Goal: Task Accomplishment & Management: Use online tool/utility

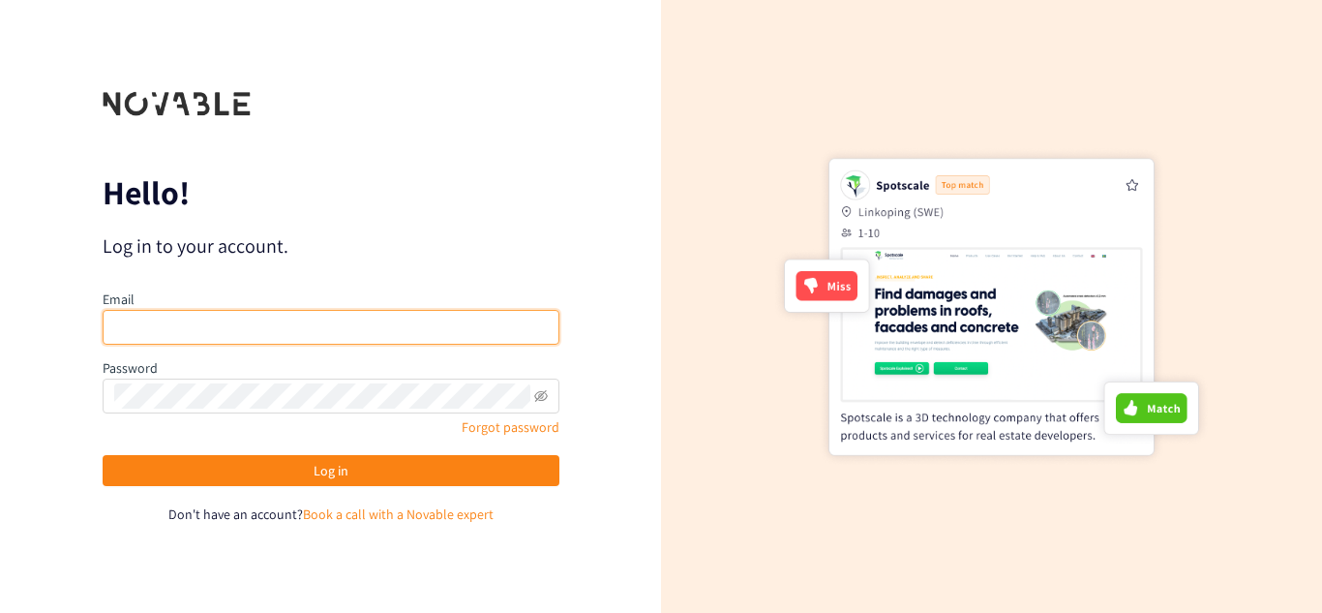
click at [299, 329] on input "email" at bounding box center [331, 327] width 457 height 35
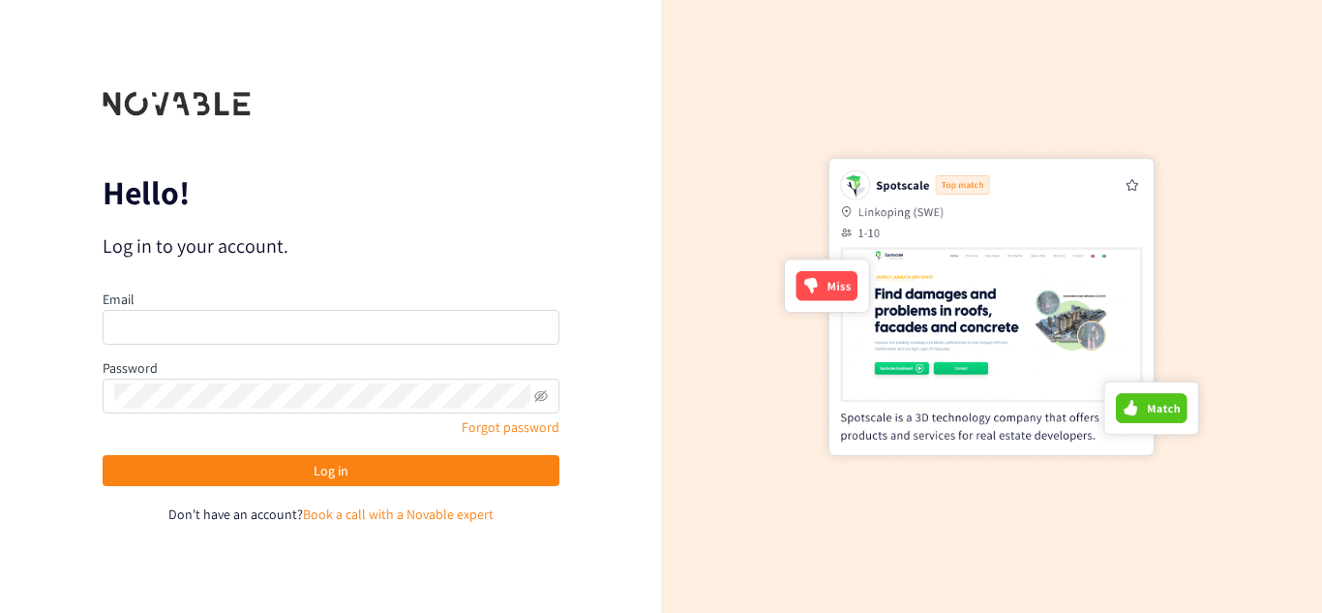
click at [313, 416] on div "Forgot password" at bounding box center [331, 426] width 457 height 21
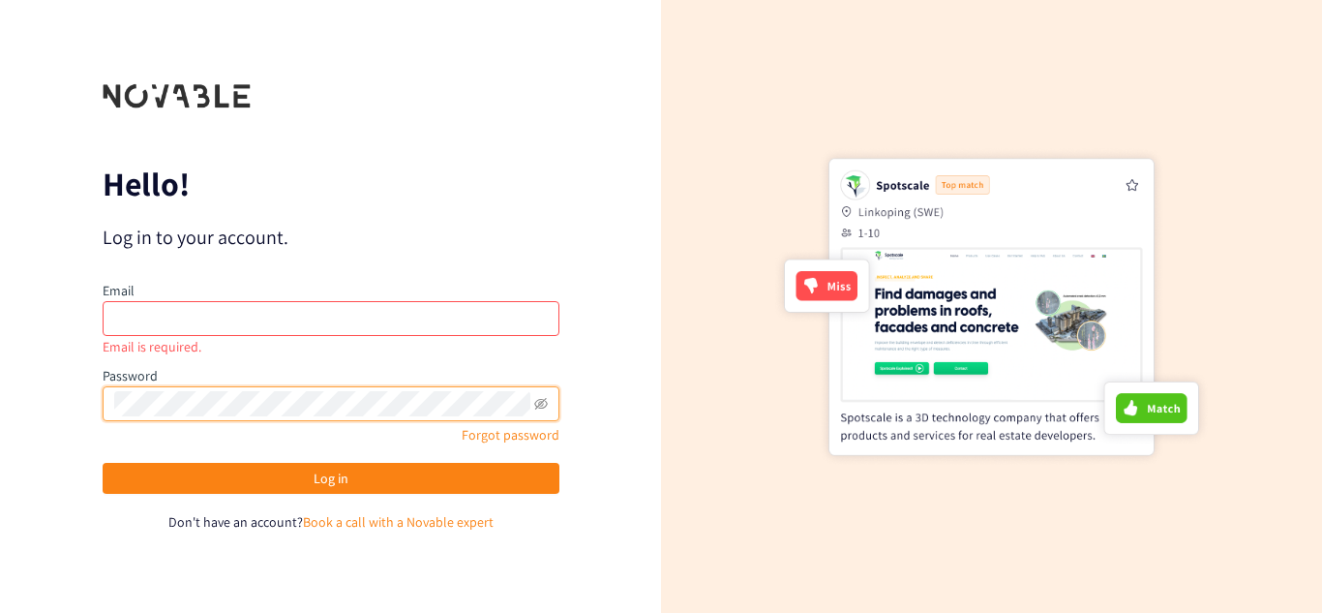
click at [322, 337] on div "Email is required." at bounding box center [331, 346] width 457 height 21
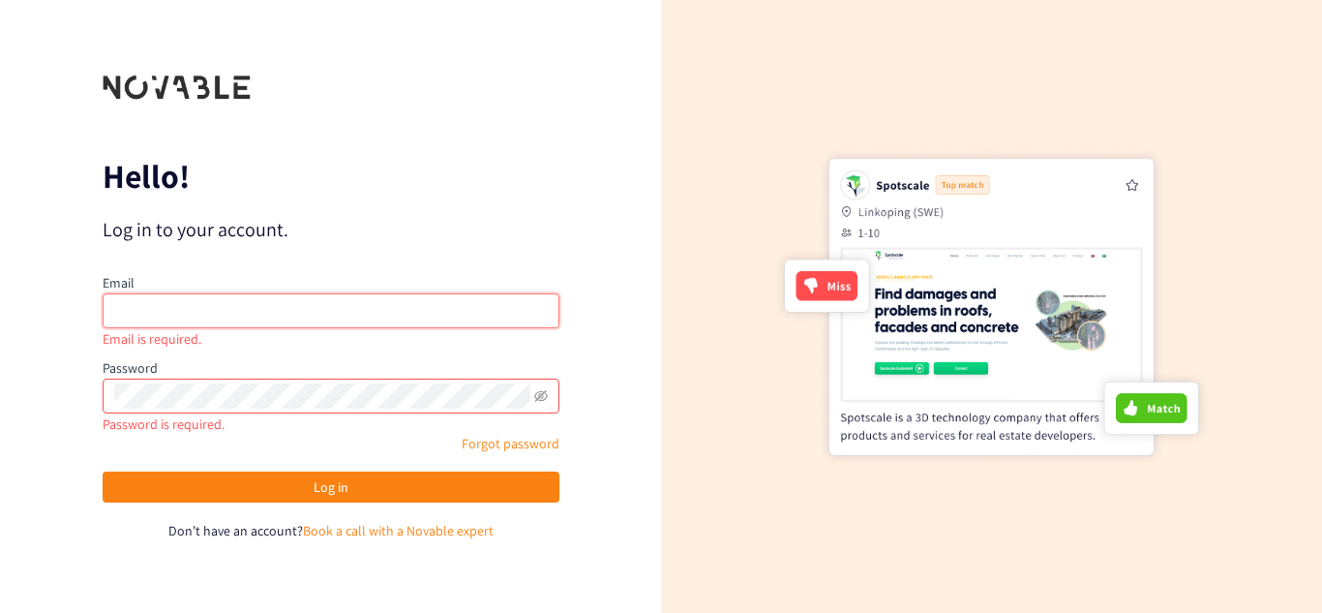
click at [337, 315] on input "email" at bounding box center [331, 310] width 457 height 35
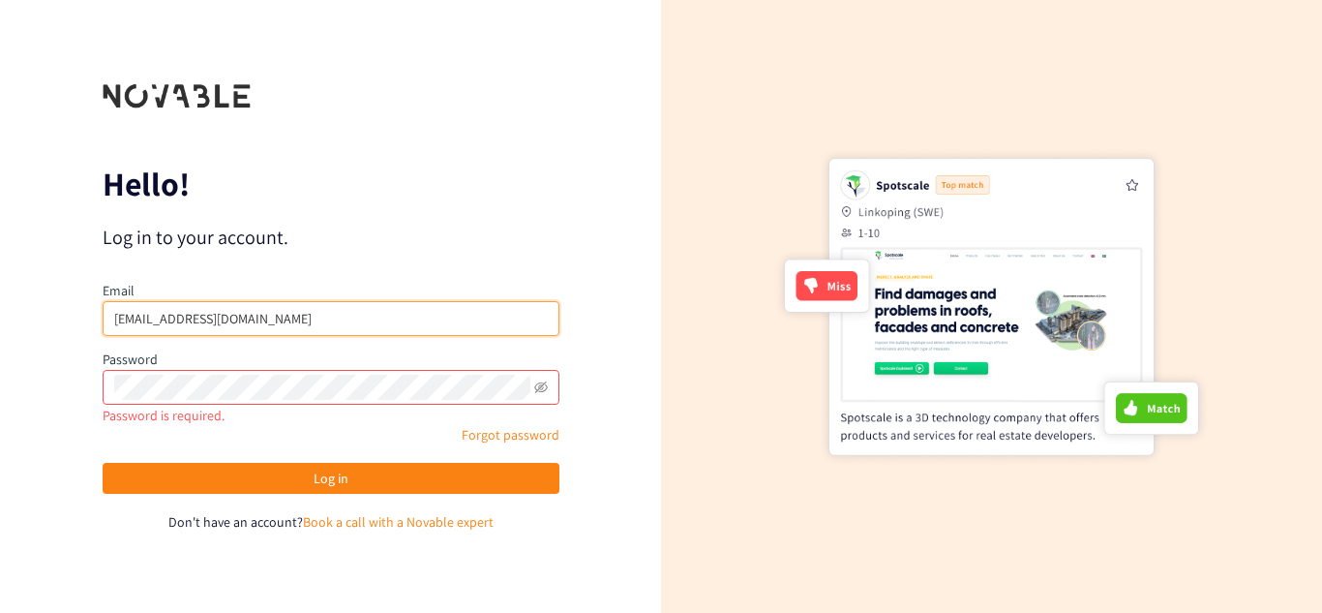
type input "[EMAIL_ADDRESS][DOMAIN_NAME]"
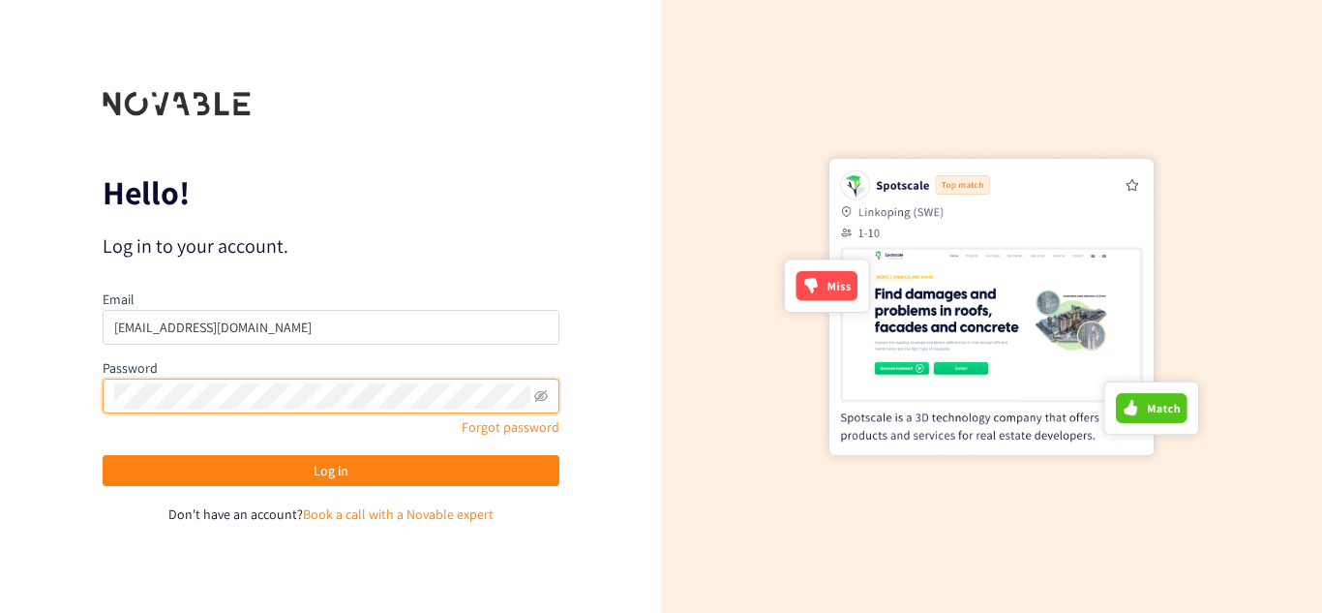
click at [103, 455] on button "Log in" at bounding box center [331, 470] width 457 height 31
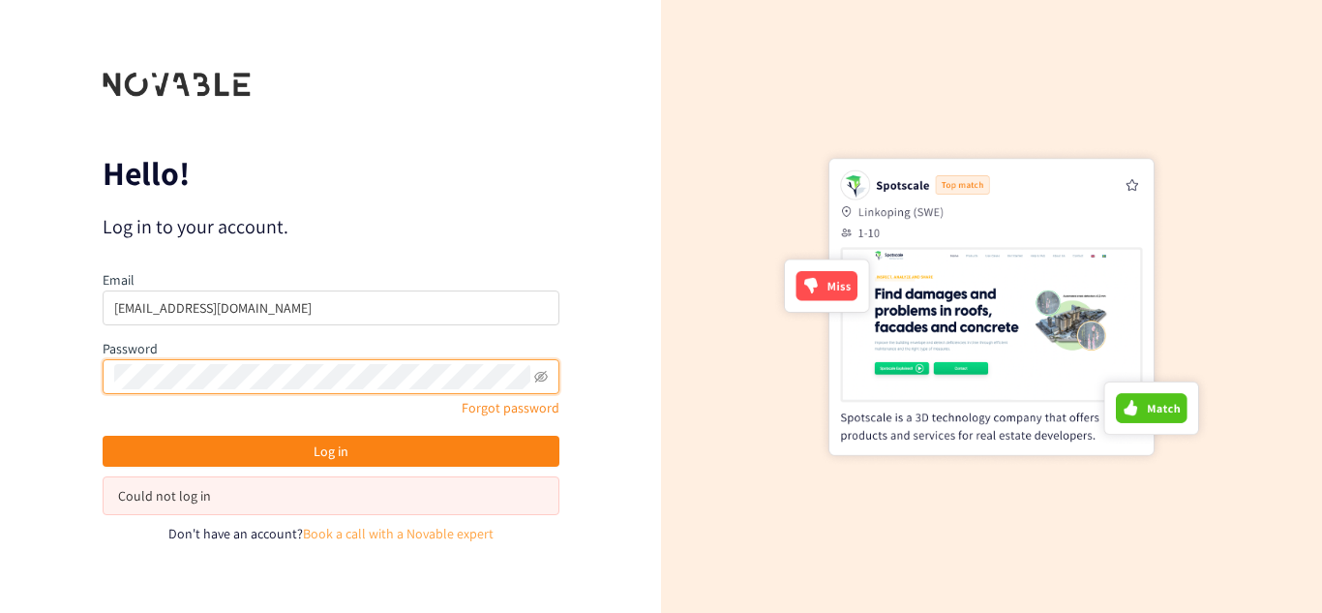
click at [410, 532] on link "Book a call with a Novable expert" at bounding box center [398, 532] width 191 height 17
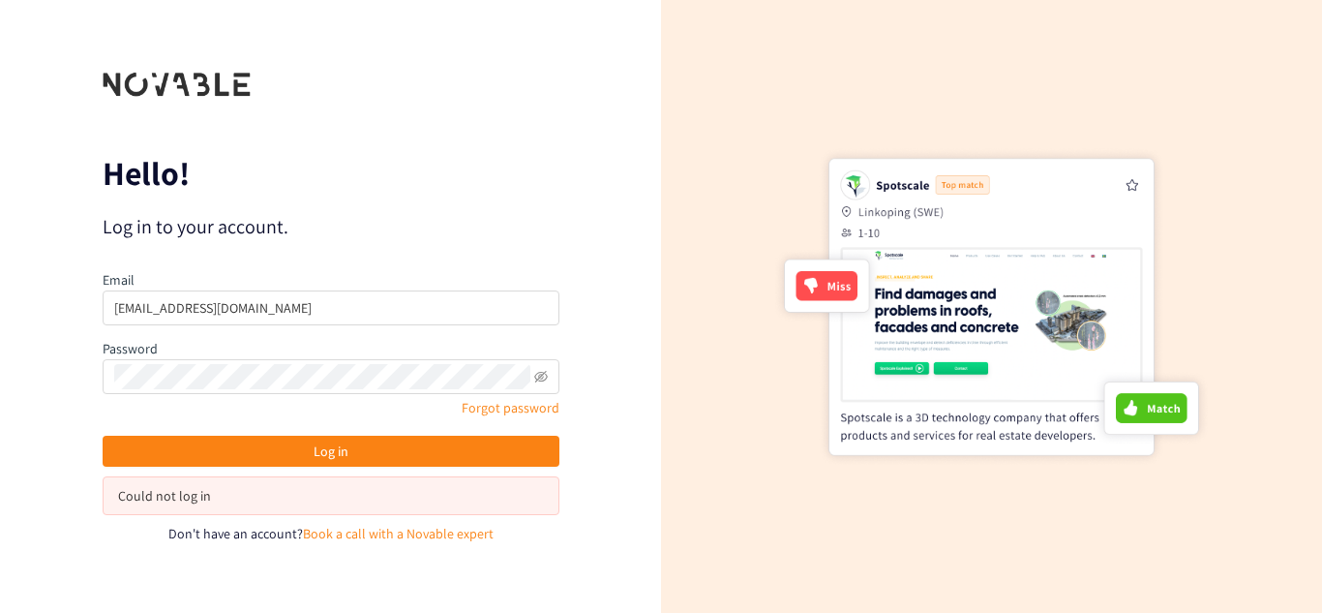
click at [755, 108] on div at bounding box center [991, 306] width 661 height 613
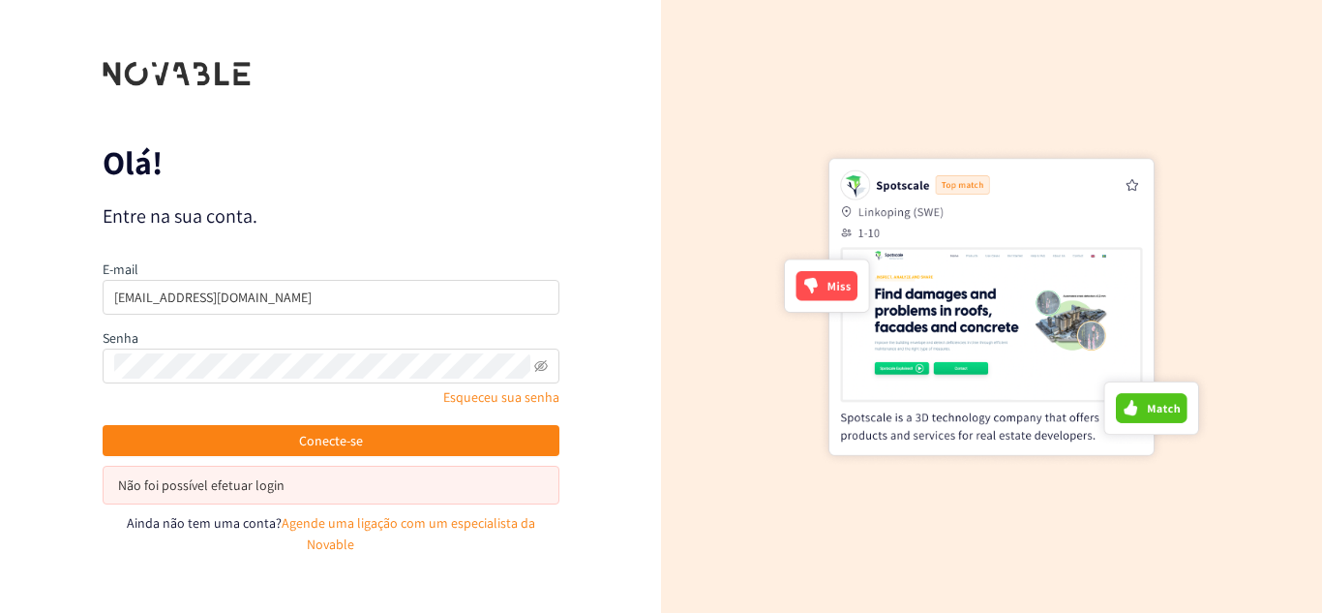
click at [813, 534] on div at bounding box center [990, 306] width 435 height 460
